Goal: Task Accomplishment & Management: Use online tool/utility

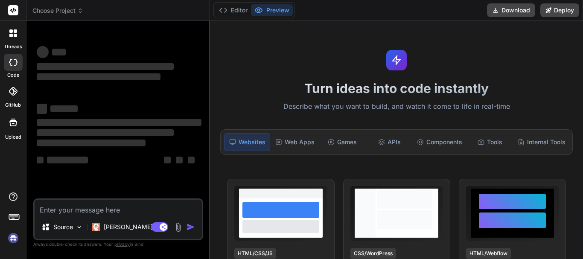
click at [83, 209] on textarea at bounding box center [118, 207] width 167 height 15
type textarea "<div class="content-wrapper"> <!-- Content Header (Page header) --> @yield('con…"
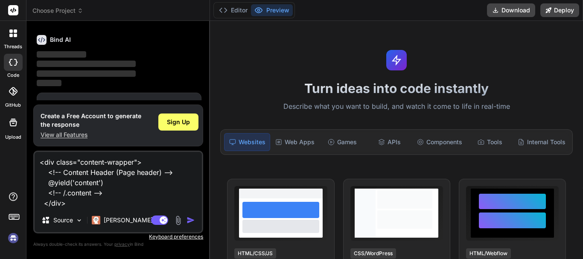
scroll to position [29, 0]
type textarea "x"
click at [98, 207] on textarea "<div class="content-wrapper"> <!-- Content Header (Page header) --> @yield('con…" at bounding box center [118, 180] width 167 height 56
paste textarea "@section('content') <section class="content-header">"
type textarea "<div class="content-wrapper"> <!-- Content Header (Page header) --> @yield('con…"
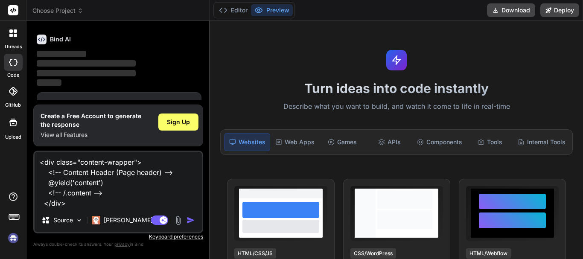
type textarea "x"
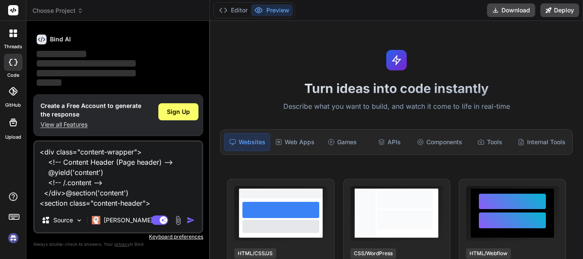
type textarea "<div class="content-wrapper"> <!-- Content Header (Page header) --> @yield('con…"
type textarea "x"
type textarea "<div class="content-wrapper"> <!-- Content Header (Page header) --> @yield('con…"
type textarea "x"
type textarea "<div class="content-wrapper"> <!-- Content Header (Page header) --> @yield('con…"
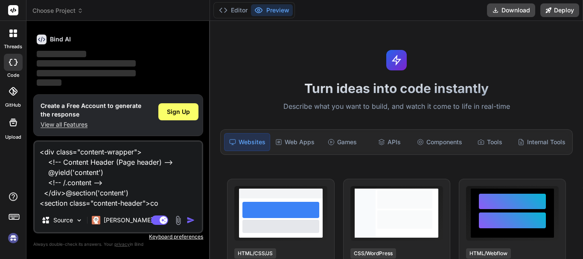
type textarea "x"
type textarea "<div class="content-wrapper"> <!-- Content Header (Page header) --> @yield('con…"
type textarea "x"
type textarea "<div class="content-wrapper"> <!-- Content Header (Page header) --> @yield('con…"
type textarea "x"
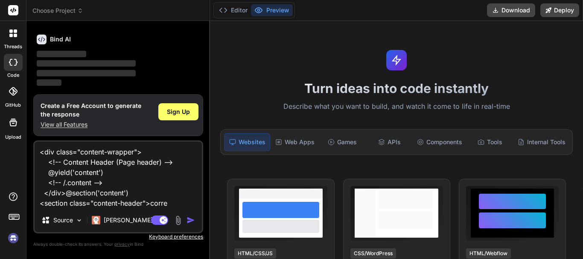
type textarea "<div class="content-wrapper"> <!-- Content Header (Page header) --> @yield('con…"
type textarea "x"
type textarea "<div class="content-wrapper"> <!-- Content Header (Page header) --> @yield('con…"
type textarea "x"
type textarea "<div class="content-wrapper"> <!-- Content Header (Page header) --> @yield('con…"
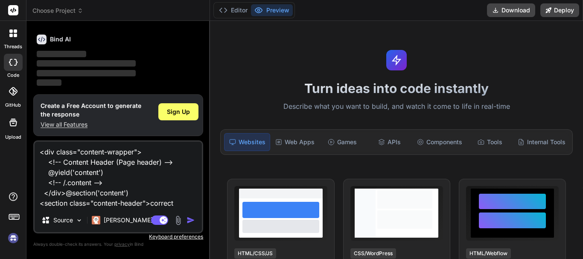
type textarea "x"
type textarea "<div class="content-wrapper"> <!-- Content Header (Page header) --> @yield('con…"
type textarea "x"
type textarea "<div class="content-wrapper"> <!-- Content Header (Page header) --> @yield('con…"
type textarea "x"
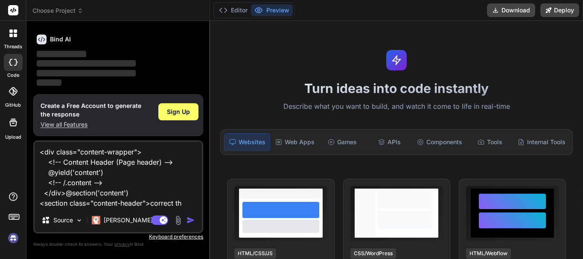
type textarea "<div class="content-wrapper"> <!-- Content Header (Page header) --> @yield('con…"
type textarea "x"
type textarea "<div class="content-wrapper"> <!-- Content Header (Page header) --> @yield('con…"
type textarea "x"
type textarea "<div class="content-wrapper"> <!-- Content Header (Page header) --> @yield('con…"
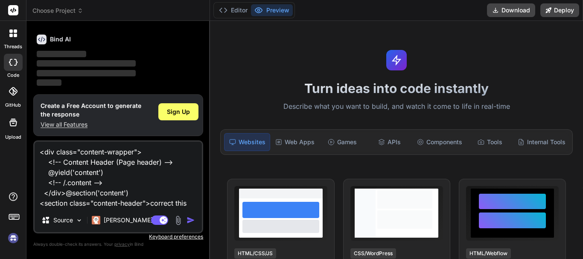
click at [193, 222] on img "button" at bounding box center [190, 220] width 9 height 9
drag, startPoint x: 76, startPoint y: 124, endPoint x: 66, endPoint y: 89, distance: 36.3
click at [66, 89] on div "You hello Bind AI ‌ ‌ ‌ ‌ Create a Free Account to generate the response View a…" at bounding box center [119, 59] width 168 height 62
click at [185, 110] on span "Sign Up" at bounding box center [178, 112] width 23 height 9
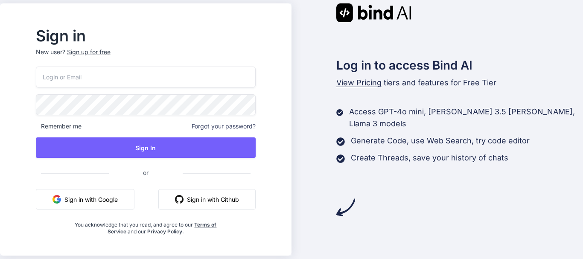
click at [151, 82] on input "email" at bounding box center [146, 77] width 220 height 21
